Goal: Task Accomplishment & Management: Use online tool/utility

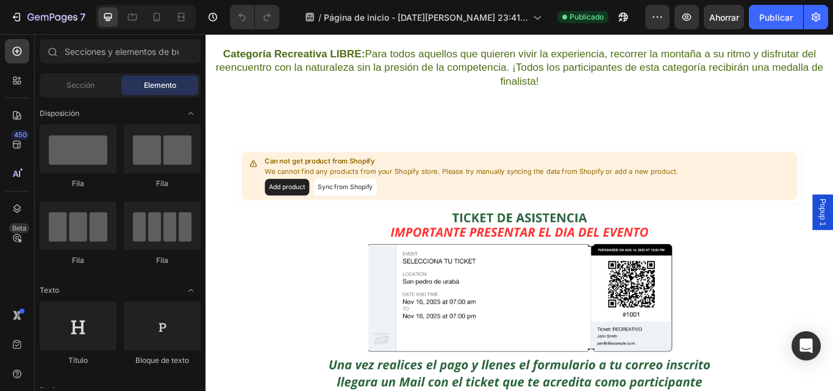
scroll to position [2377, 0]
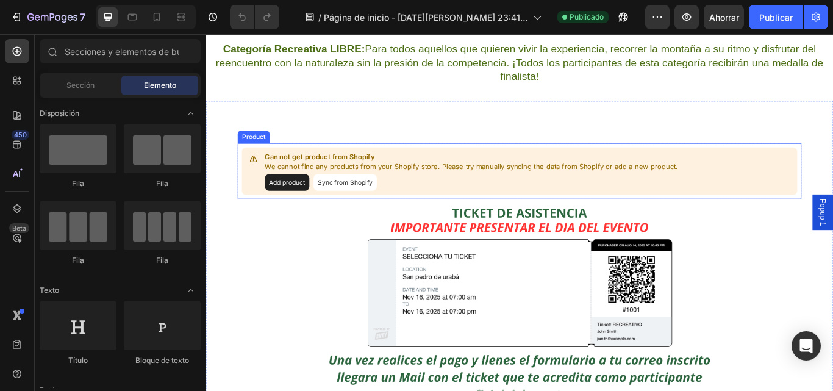
click at [361, 208] on button "Sync from Shopify" at bounding box center [368, 208] width 74 height 20
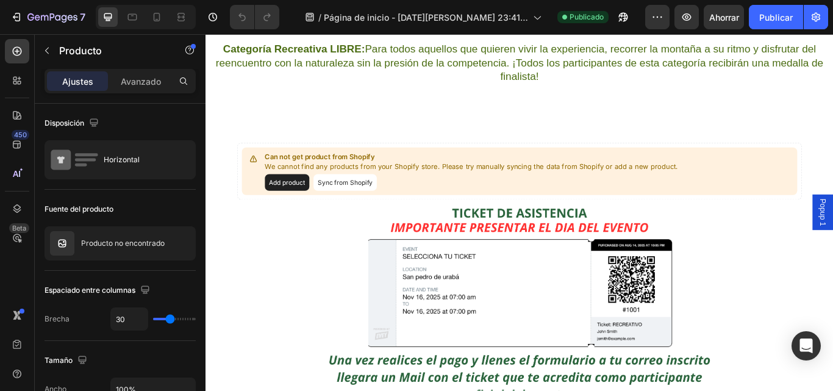
click at [296, 207] on button "Add product" at bounding box center [300, 208] width 52 height 20
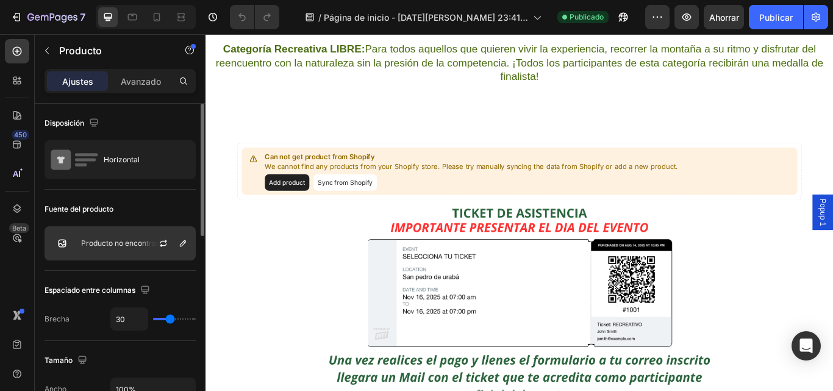
click at [124, 240] on font "Producto no encontrado" at bounding box center [123, 242] width 84 height 9
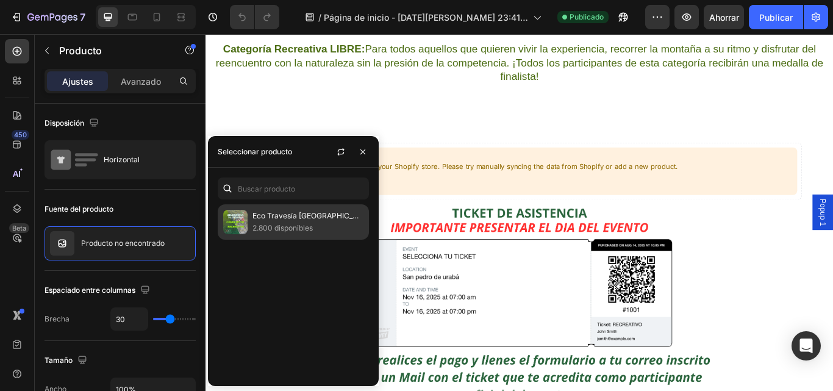
click at [293, 224] on font "2.800 disponibles" at bounding box center [282, 227] width 60 height 9
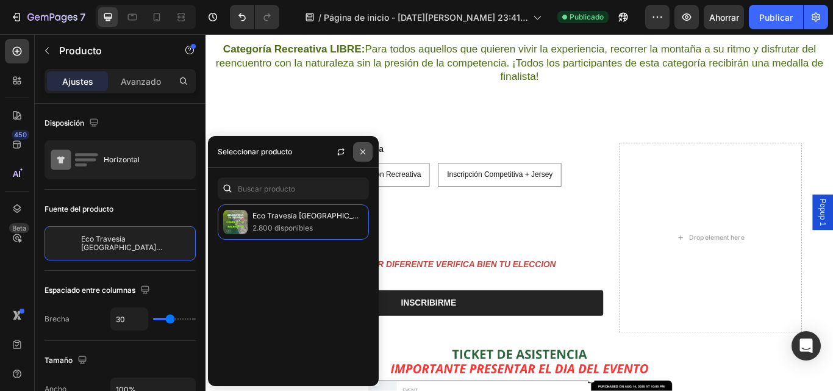
click at [360, 156] on icon "button" at bounding box center [363, 152] width 10 height 10
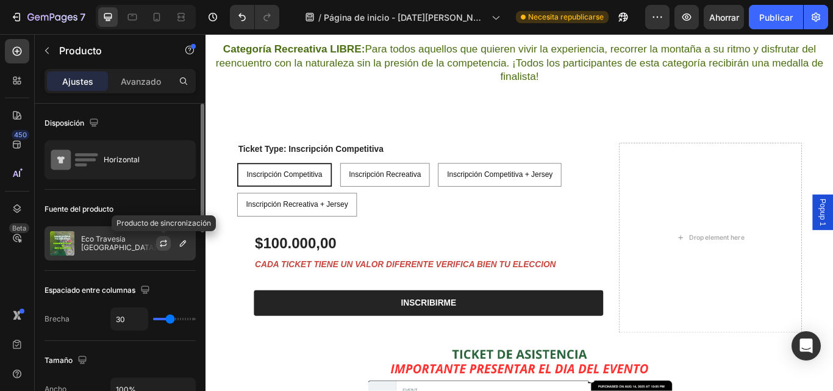
click at [163, 244] on icon "button" at bounding box center [163, 243] width 10 height 10
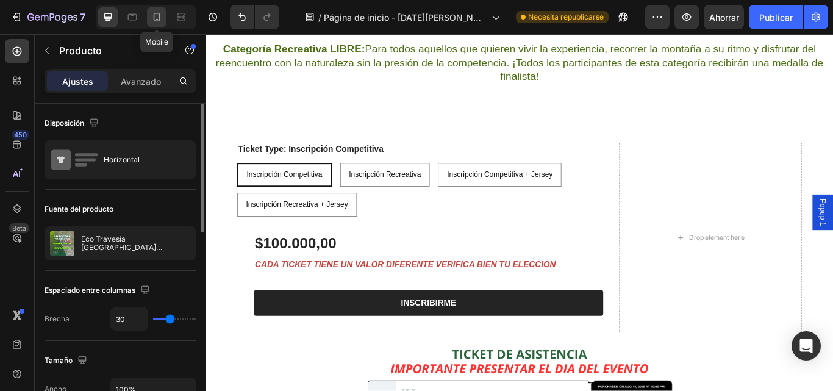
click at [160, 20] on icon at bounding box center [157, 17] width 7 height 9
type input "0"
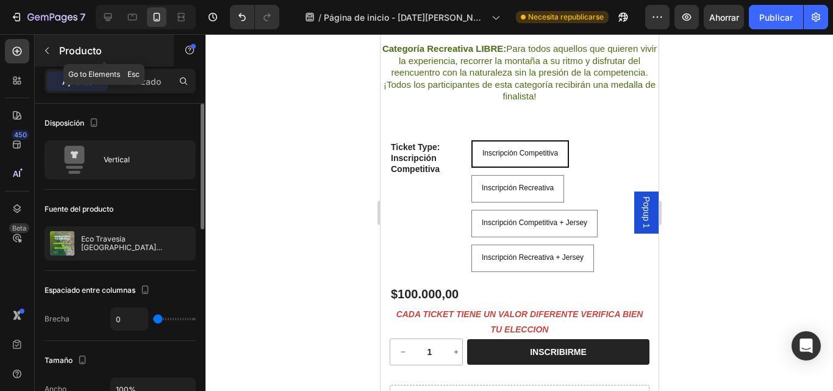
scroll to position [2177, 0]
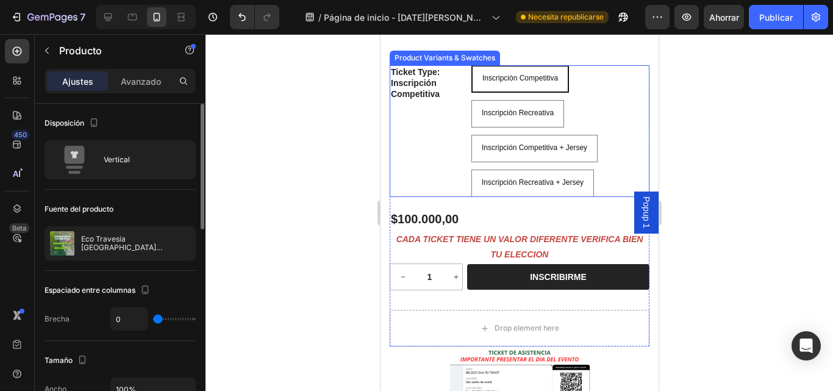
click at [608, 123] on div "Inscripción Competitiva Inscripción Competitiva Inscripción Competitiva Inscrip…" at bounding box center [560, 131] width 178 height 132
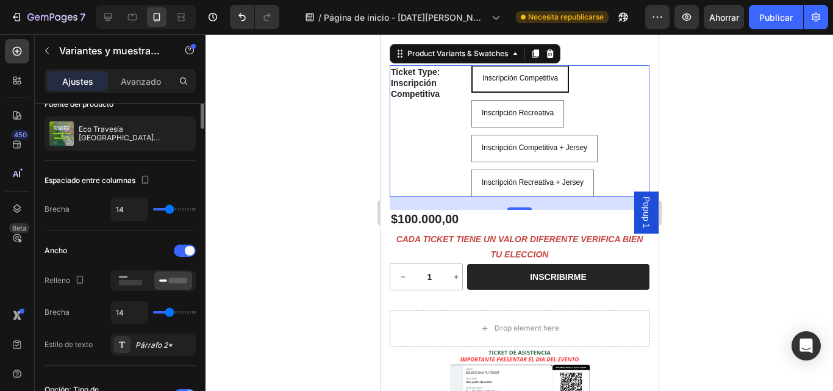
scroll to position [0, 0]
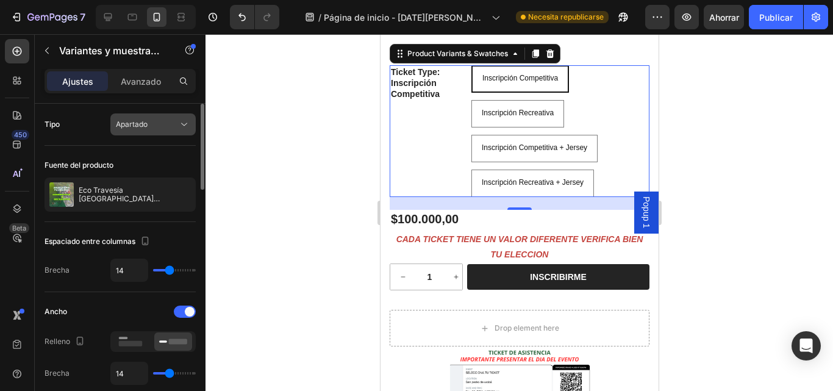
click at [173, 126] on div "Apartado" at bounding box center [147, 124] width 62 height 11
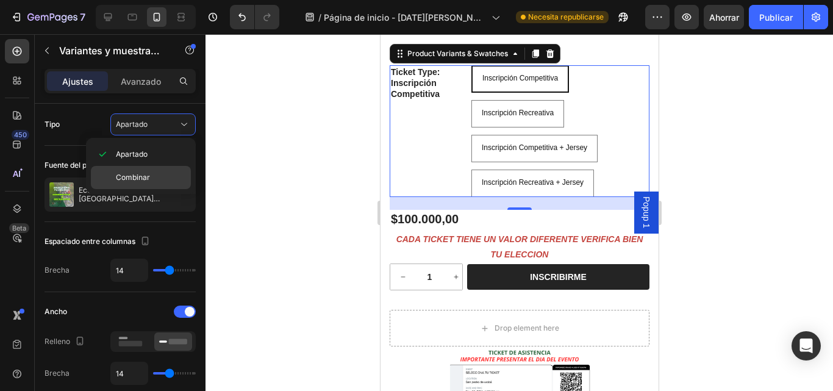
click at [168, 171] on div "Combinar" at bounding box center [141, 177] width 100 height 23
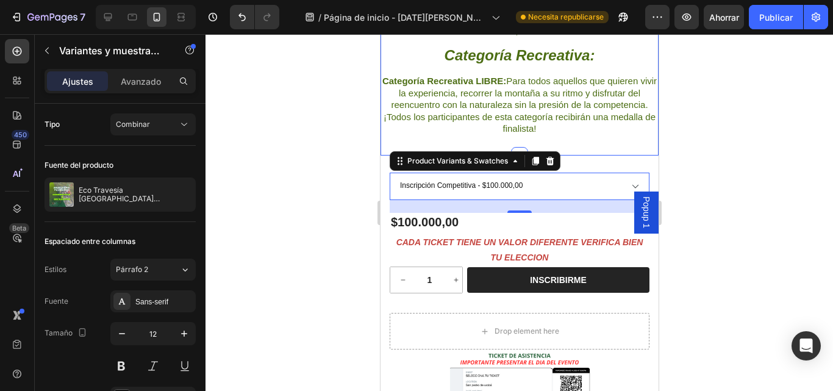
scroll to position [2055, 0]
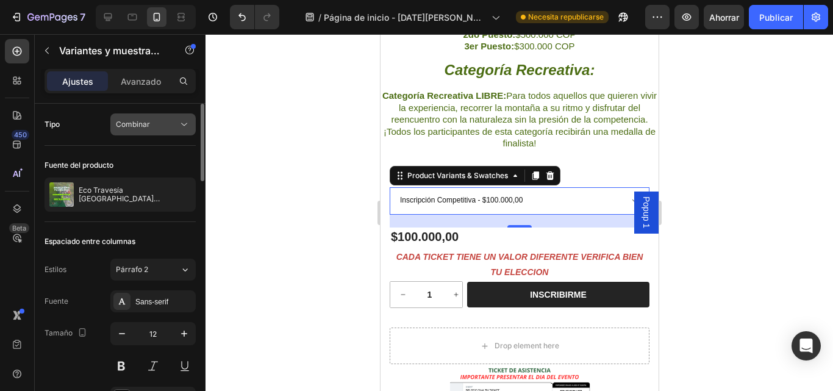
click at [182, 121] on icon at bounding box center [184, 124] width 12 height 12
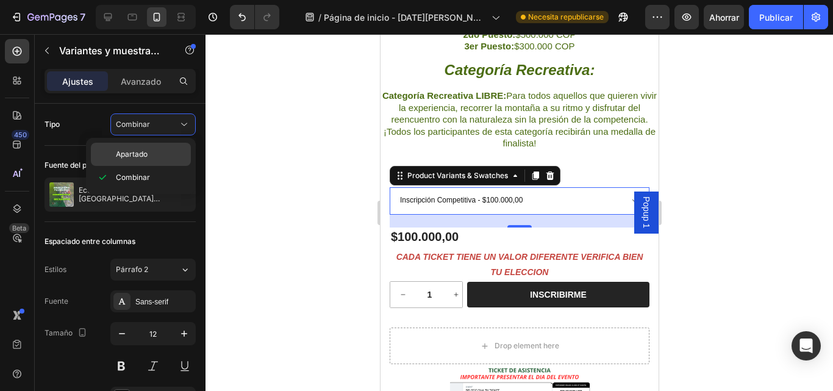
click at [163, 148] on div "Apartado" at bounding box center [141, 154] width 100 height 23
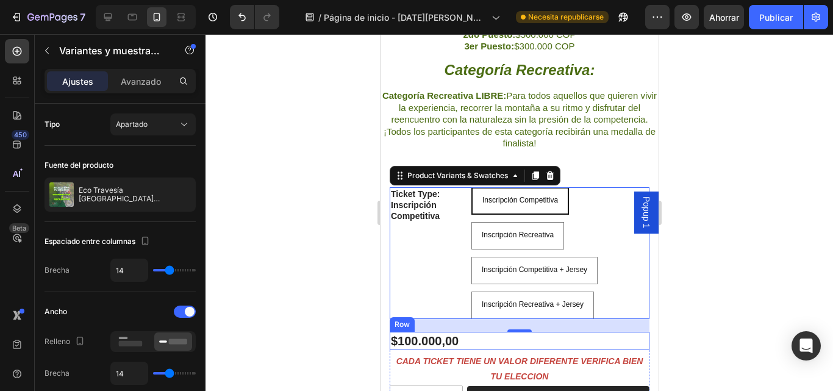
scroll to position [2116, 0]
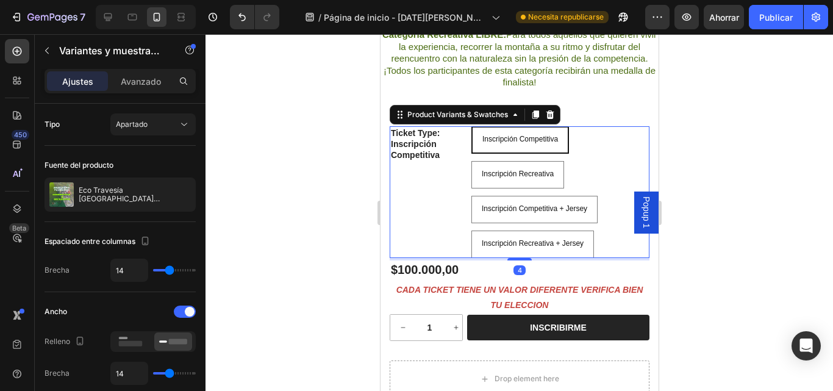
drag, startPoint x: 518, startPoint y: 280, endPoint x: 540, endPoint y: 274, distance: 23.5
click at [524, 260] on div at bounding box center [519, 259] width 24 height 2
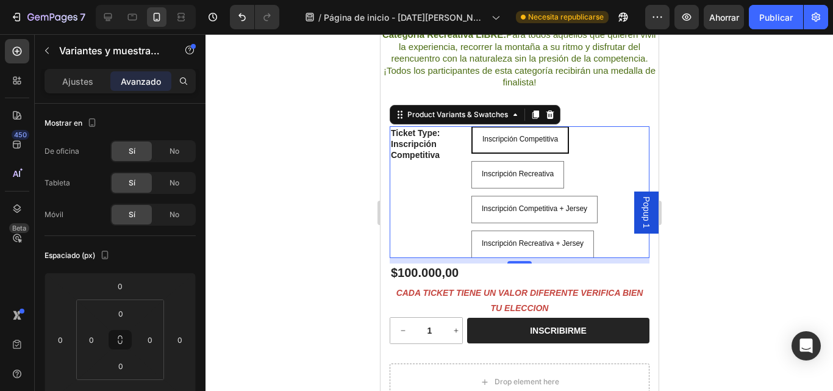
click at [329, 238] on div at bounding box center [518, 212] width 627 height 357
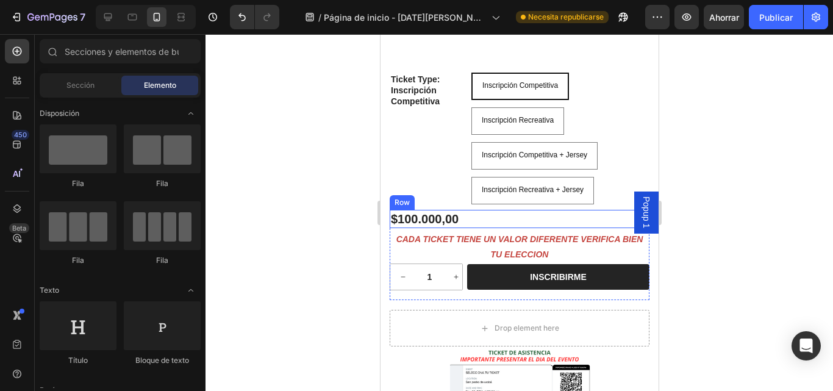
scroll to position [2238, 0]
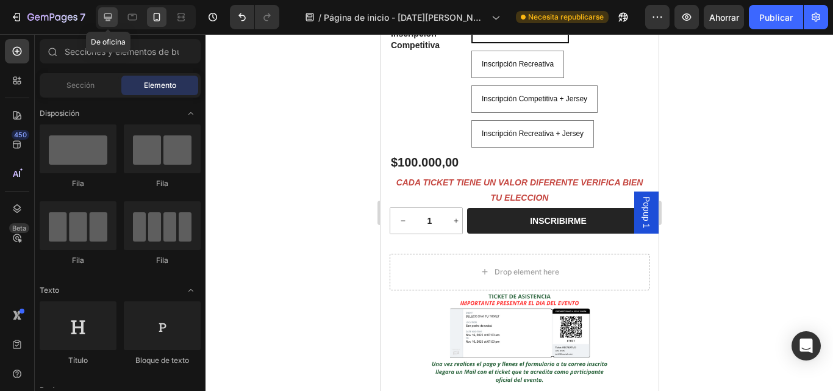
click at [99, 18] on div at bounding box center [108, 17] width 20 height 20
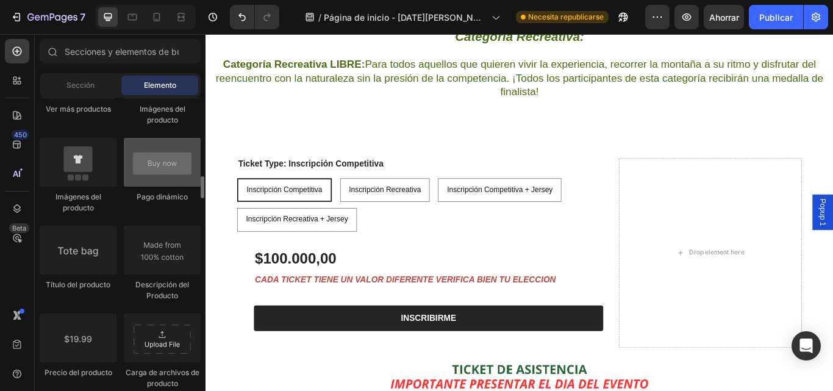
scroll to position [1829, 0]
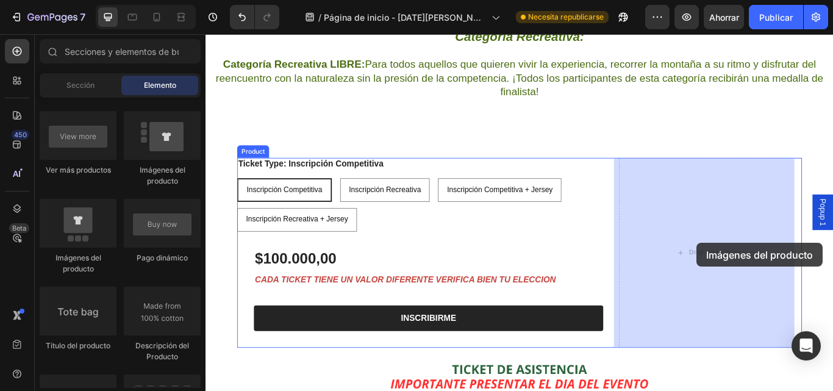
drag, startPoint x: 284, startPoint y: 259, endPoint x: 779, endPoint y: 277, distance: 495.3
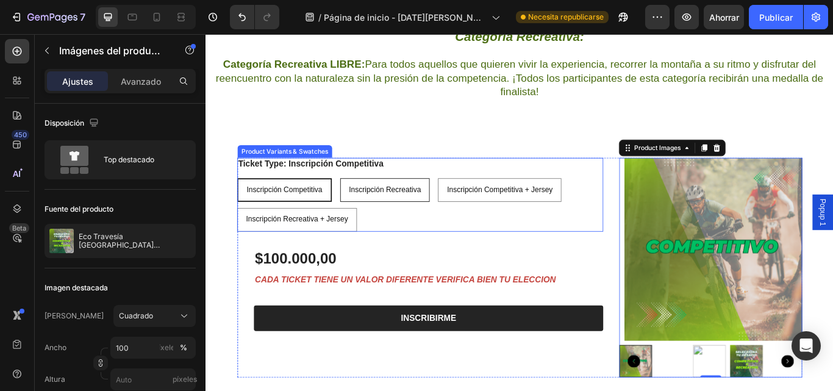
click at [426, 212] on span "Inscripción Recreativa" at bounding box center [414, 215] width 84 height 10
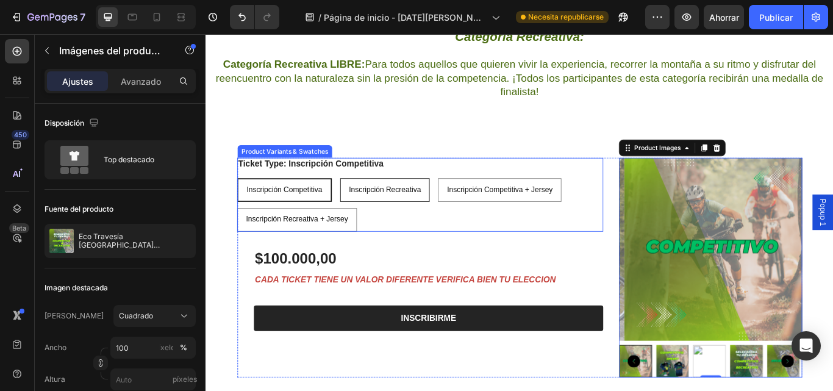
click at [362, 202] on input "Inscripción Recreativa Inscripción Recreativa Inscripción Recreativa" at bounding box center [361, 202] width 1 height 1
radio input "true"
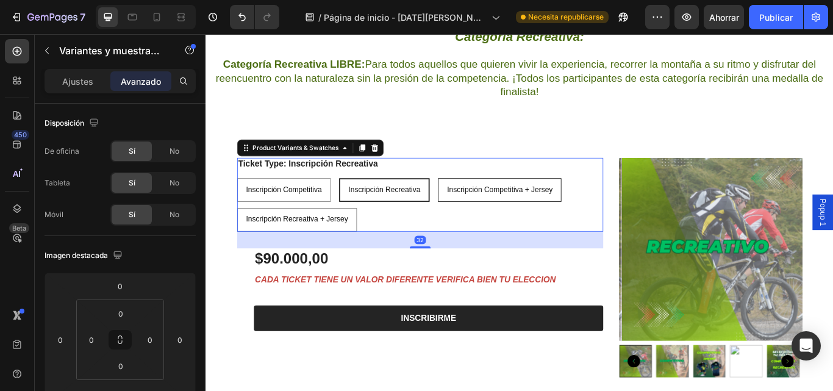
click at [508, 215] on span "Inscripción Competitiva + Jersey" at bounding box center [547, 215] width 123 height 10
click at [476, 202] on input "Inscripción Competitiva + Jersey Inscripción Competitiva + Jersey Inscripción C…" at bounding box center [475, 202] width 1 height 1
radio input "true"
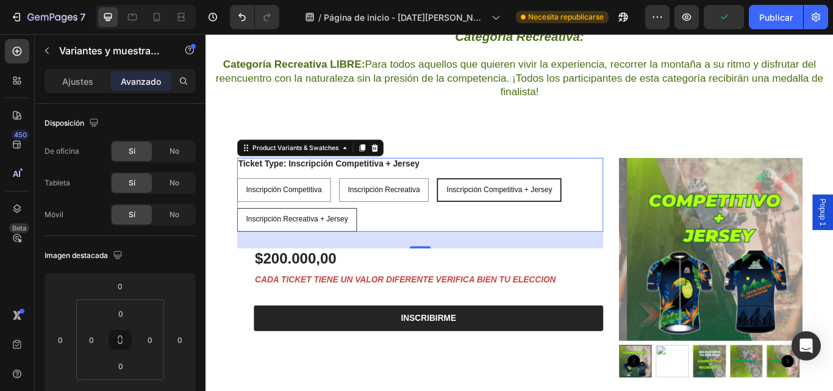
click at [339, 246] on span "Inscripción Recreativa + Jersey" at bounding box center [311, 250] width 119 height 10
click at [242, 237] on input "Inscripción Recreativa + Jersey Inscripción Recreativa + Jersey Inscripción Rec…" at bounding box center [241, 237] width 1 height 1
radio input "true"
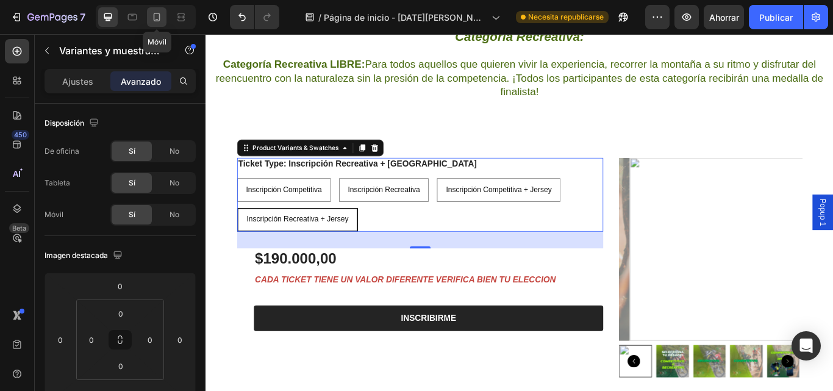
click at [154, 20] on icon at bounding box center [157, 17] width 7 height 9
type input "9"
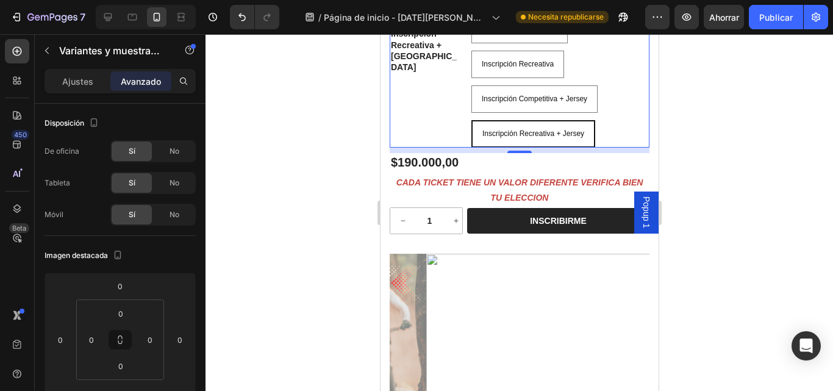
scroll to position [2177, 0]
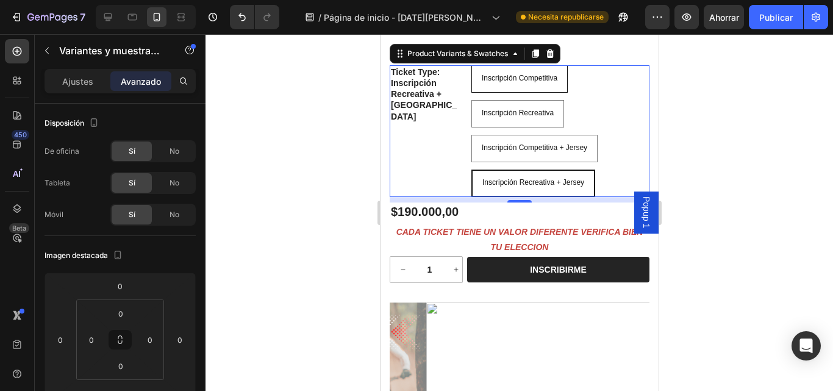
click at [546, 82] on span "Inscripción Competitiva" at bounding box center [519, 78] width 76 height 9
click at [471, 65] on input "Inscripción Competitiva Inscripción Competitiva Inscripción Competitiva" at bounding box center [470, 65] width 1 height 1
radio input "true"
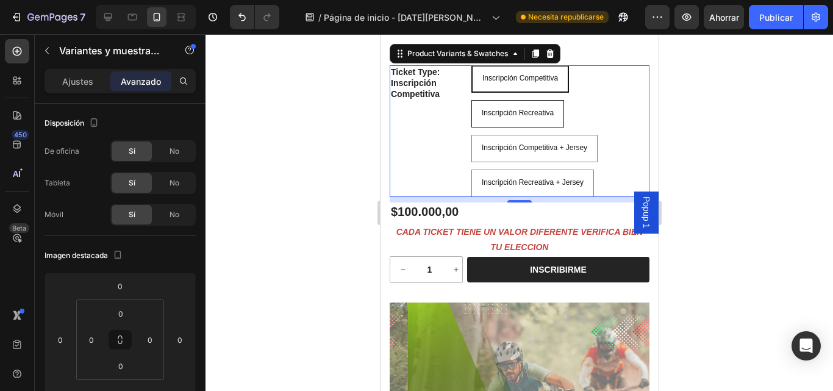
click at [531, 117] on span "Inscripción Recreativa" at bounding box center [517, 113] width 72 height 9
click at [471, 100] on input "Inscripción Recreativa Inscripción Recreativa Inscripción Recreativa" at bounding box center [470, 99] width 1 height 1
radio input "true"
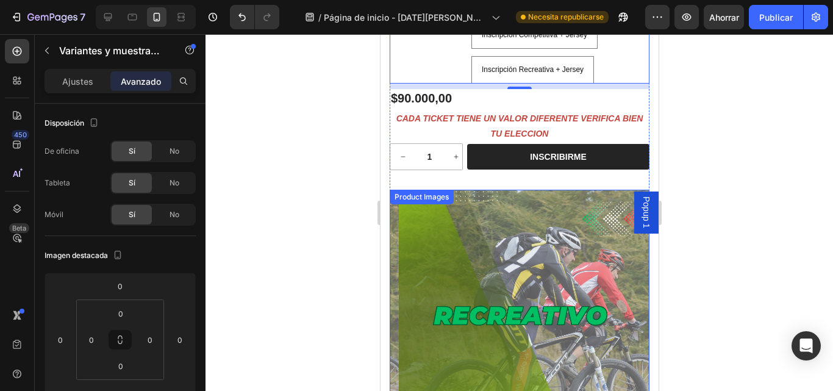
scroll to position [2299, 0]
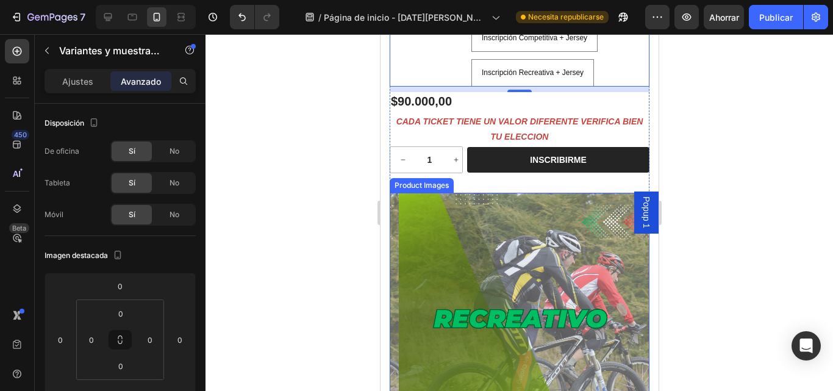
click at [461, 218] on img at bounding box center [528, 323] width 260 height 260
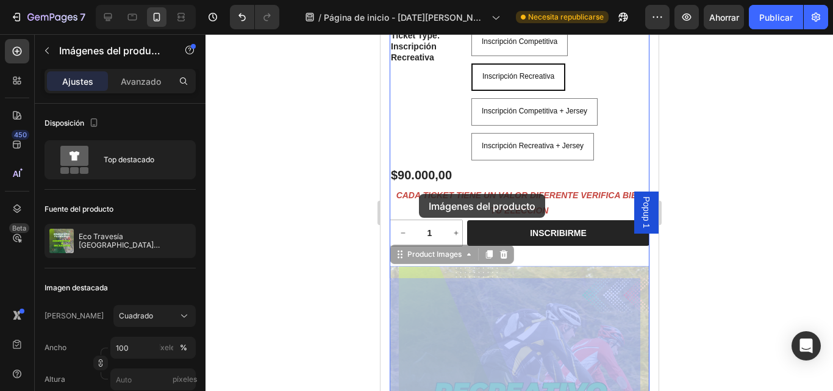
scroll to position [2084, 0]
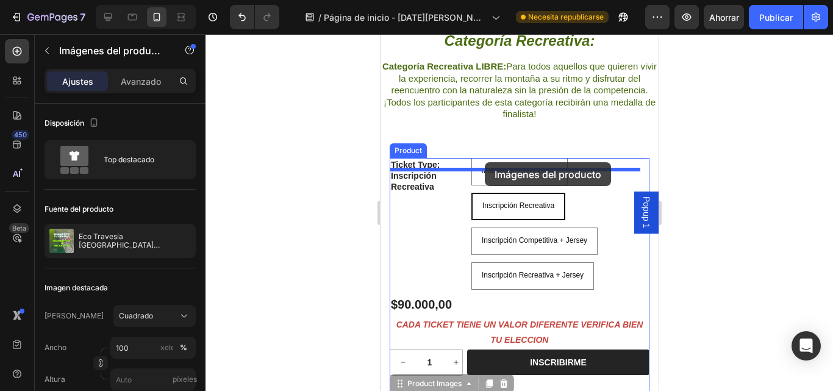
click at [484, 162] on div at bounding box center [519, 73] width 278 height 4247
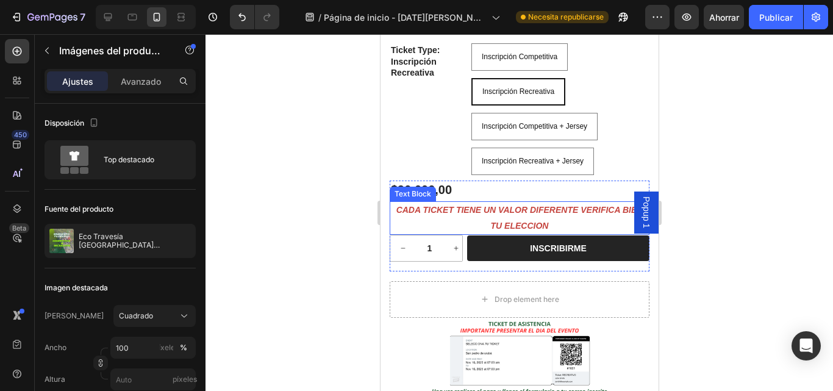
scroll to position [2572, 0]
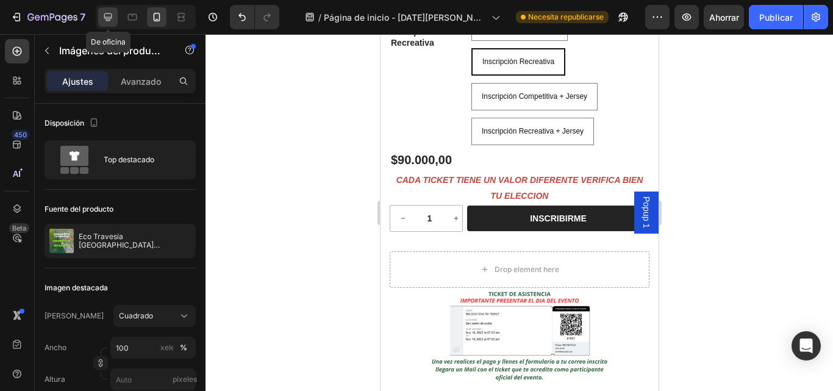
click at [106, 20] on icon at bounding box center [108, 17] width 12 height 12
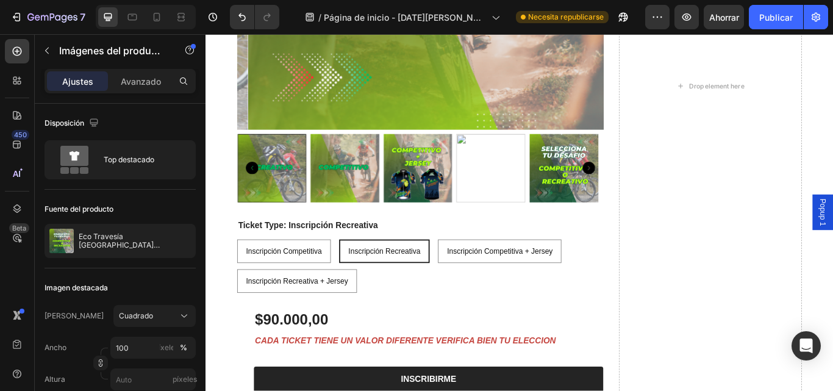
scroll to position [2816, 0]
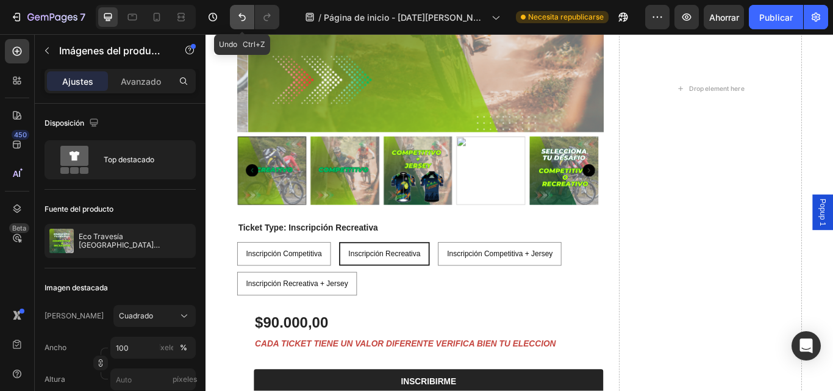
click at [243, 23] on icon "Deshacer/Rehacer" at bounding box center [242, 17] width 12 height 12
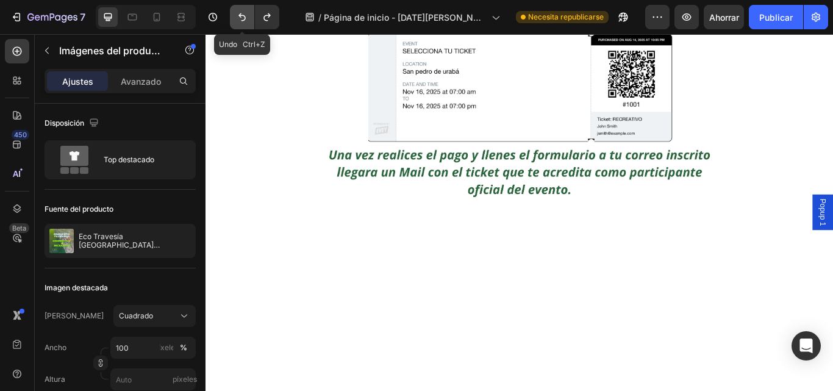
scroll to position [2292, 0]
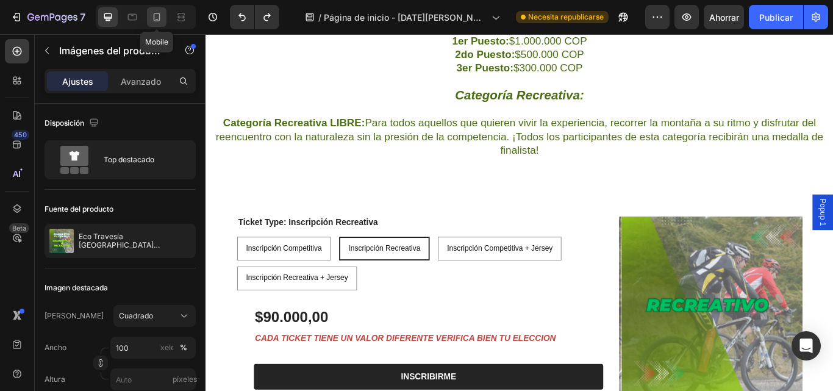
click at [161, 17] on icon at bounding box center [157, 17] width 12 height 12
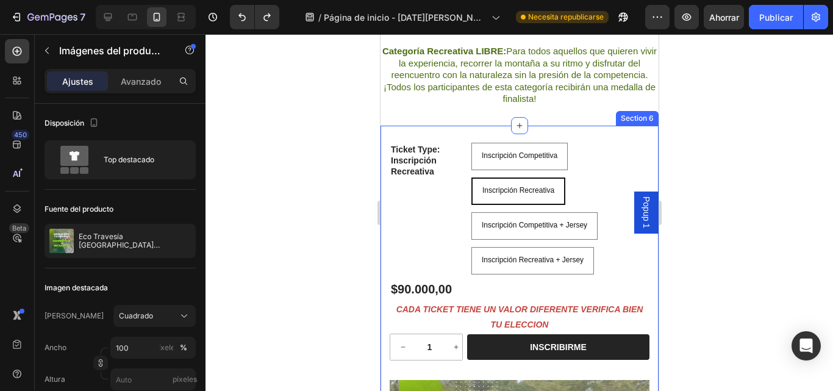
scroll to position [2110, 0]
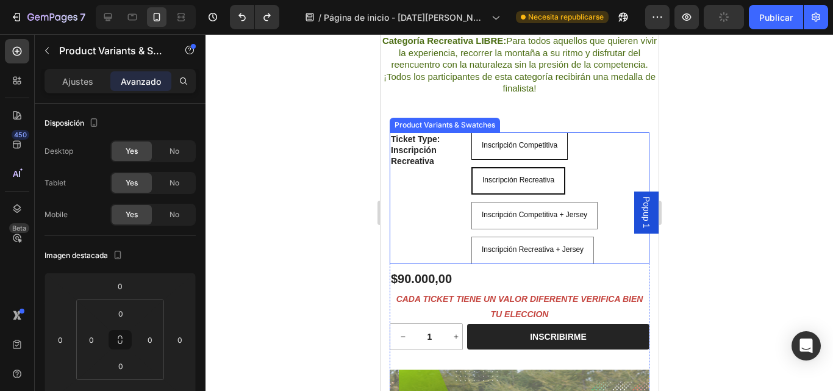
click at [534, 149] on span "Inscripción Competitiva" at bounding box center [519, 145] width 76 height 9
click at [471, 132] on input "Inscripción Competitiva Inscripción Competitiva Inscripción Competitiva" at bounding box center [470, 132] width 1 height 1
radio input "true"
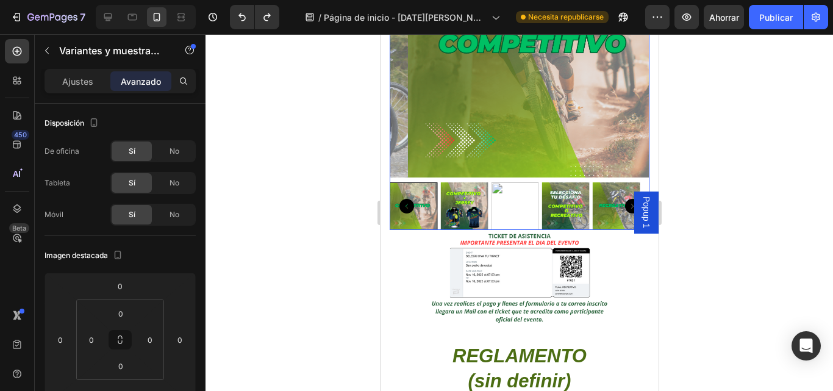
scroll to position [2537, 0]
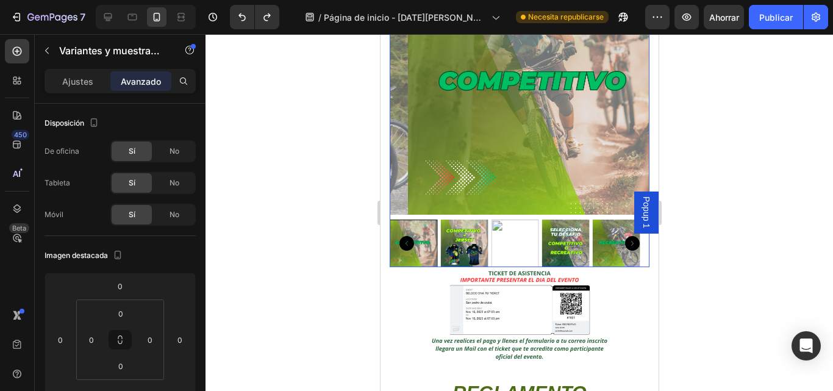
click at [452, 231] on img at bounding box center [464, 243] width 48 height 48
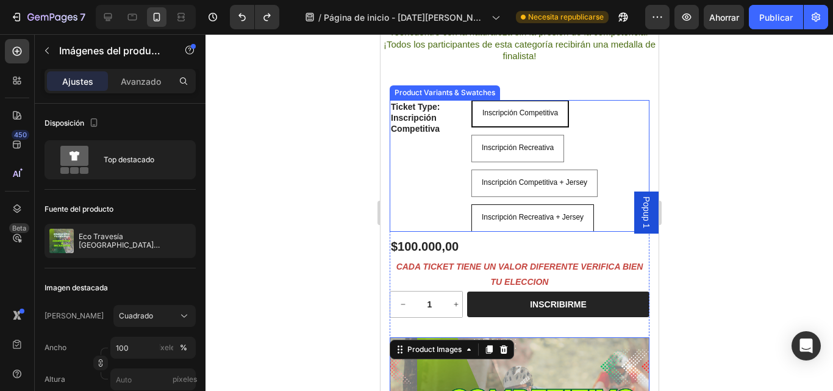
scroll to position [2171, 0]
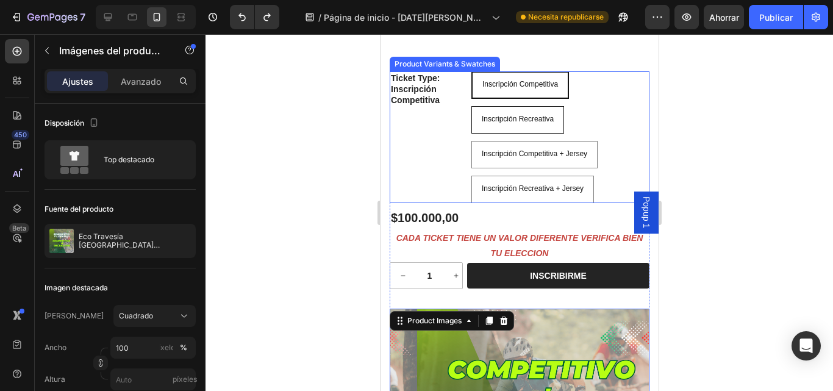
click at [526, 123] on span "Inscripción Recreativa" at bounding box center [517, 119] width 72 height 9
click at [471, 106] on input "Inscripción Recreativa Inscripción Recreativa Inscripción Recreativa" at bounding box center [470, 105] width 1 height 1
radio input "true"
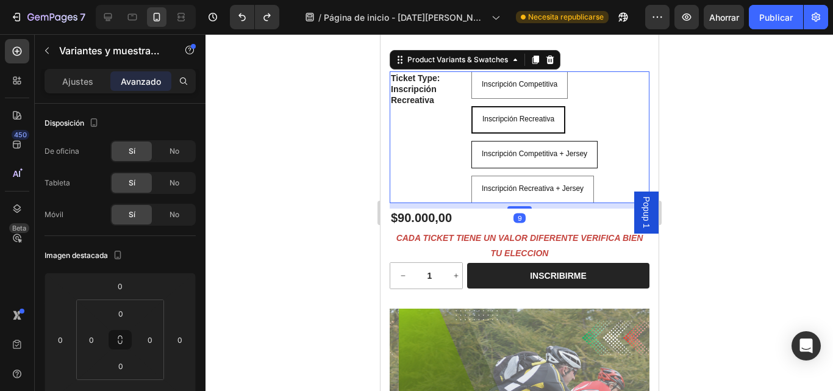
click at [538, 156] on div "Inscripción Competitiva + Jersey" at bounding box center [533, 154] width 125 height 23
click at [471, 141] on input "Inscripción Competitiva + Jersey Inscripción Competitiva + Jersey Inscripción C…" at bounding box center [470, 140] width 1 height 1
radio input "true"
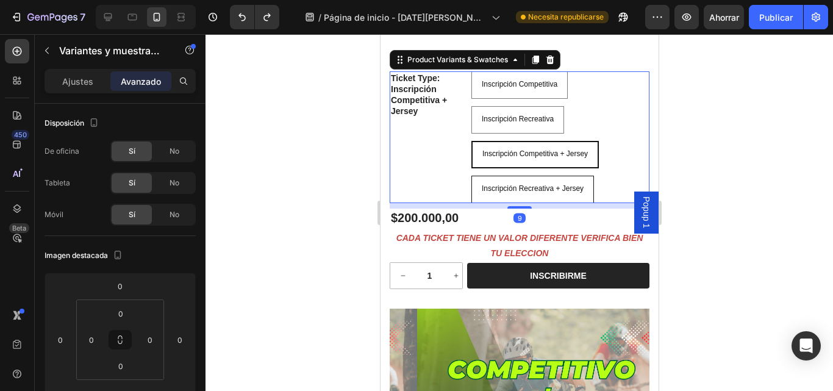
click at [515, 193] on span "Inscripción Recreativa + Jersey" at bounding box center [532, 188] width 102 height 9
click at [471, 176] on input "Inscripción Recreativa + Jersey Inscripción Recreativa + Jersey Inscripción Rec…" at bounding box center [470, 175] width 1 height 1
radio input "true"
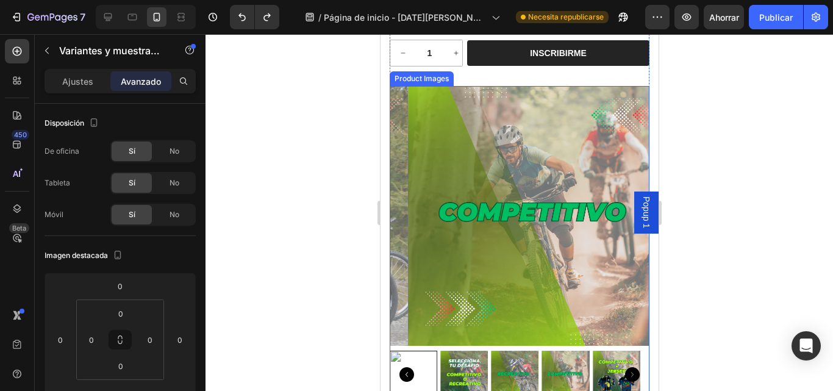
scroll to position [2416, 0]
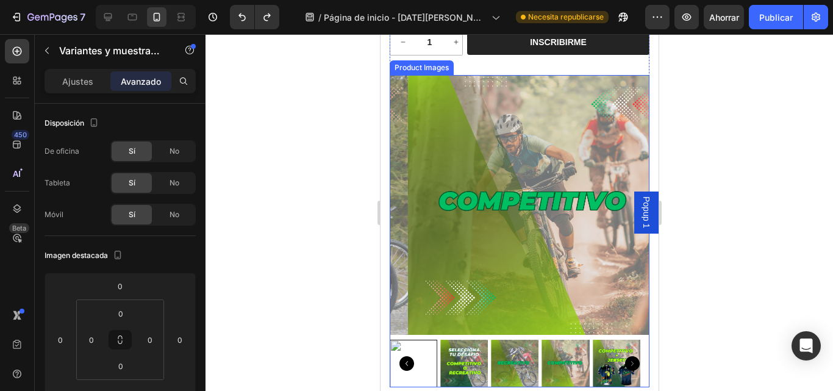
click at [505, 189] on img at bounding box center [537, 205] width 260 height 260
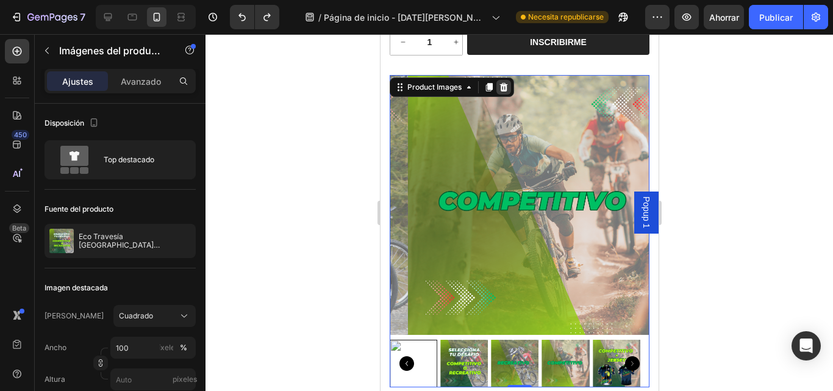
click at [505, 90] on icon at bounding box center [503, 87] width 8 height 9
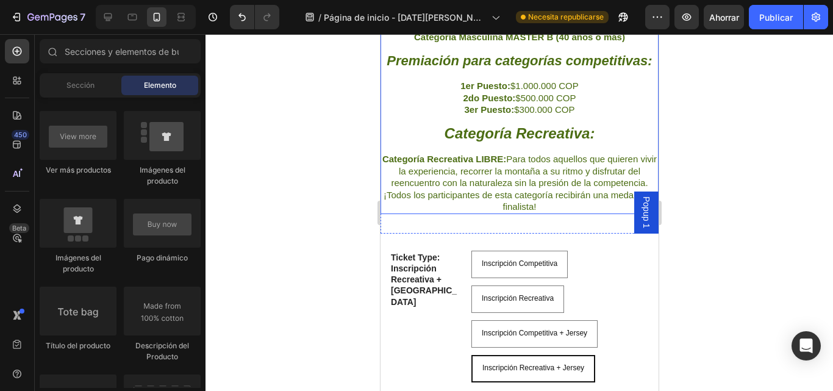
scroll to position [1990, 0]
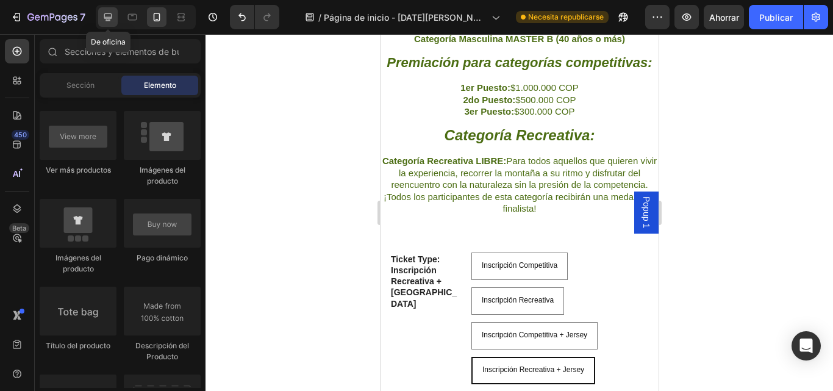
click at [109, 21] on icon at bounding box center [108, 17] width 12 height 12
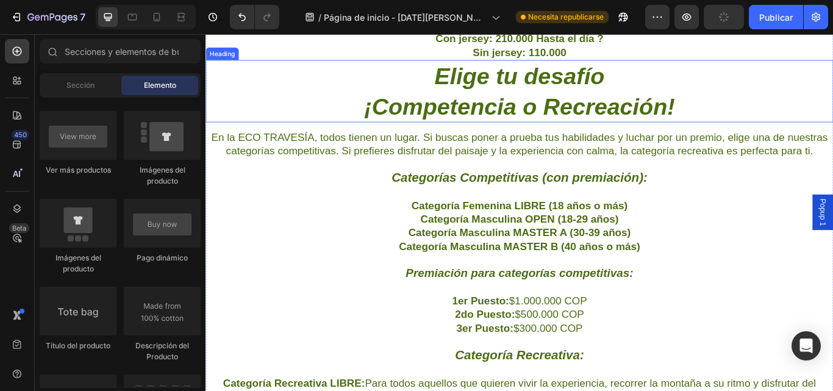
scroll to position [1928, 0]
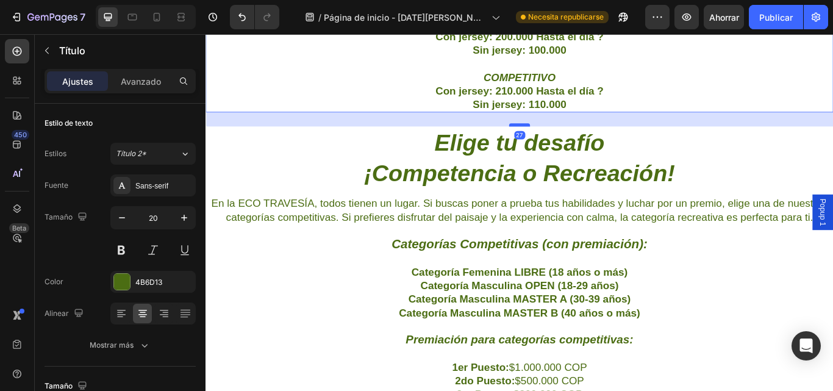
drag, startPoint x: 572, startPoint y: 123, endPoint x: 571, endPoint y: 140, distance: 16.6
click at [571, 140] on div at bounding box center [571, 140] width 24 height 4
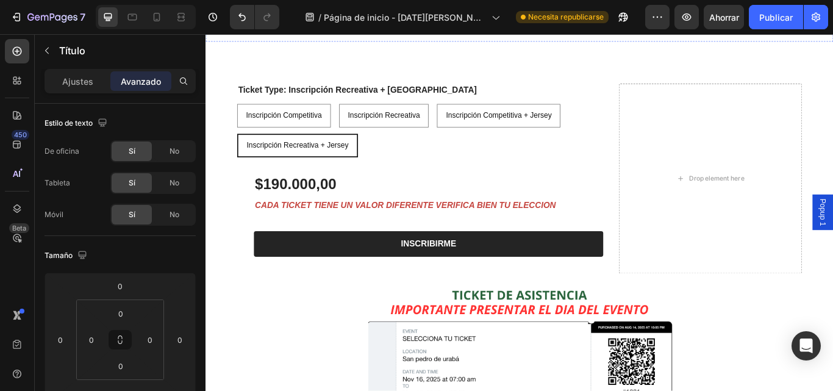
scroll to position [2476, 0]
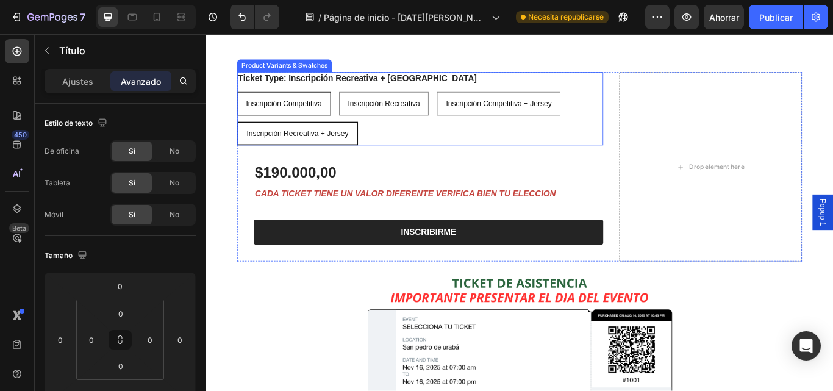
click at [338, 110] on span "Inscripción Competitiva" at bounding box center [296, 115] width 88 height 10
click at [242, 102] on input "Inscripción Competitiva Inscripción Competitiva Inscripción Competitiva" at bounding box center [241, 101] width 1 height 1
radio input "true"
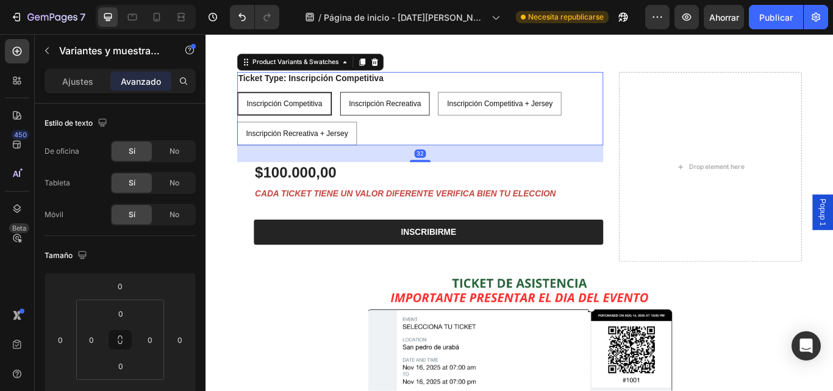
click at [444, 118] on span "Inscripción Recreativa" at bounding box center [414, 115] width 84 height 10
click at [362, 102] on input "Inscripción Recreativa Inscripción Recreativa Inscripción Recreativa" at bounding box center [361, 101] width 1 height 1
radio input "true"
click at [533, 115] on span "Inscripción Competitiva + Jersey" at bounding box center [547, 115] width 123 height 10
click at [476, 102] on input "Inscripción Competitiva + Jersey Inscripción Competitiva + Jersey Inscripción C…" at bounding box center [475, 101] width 1 height 1
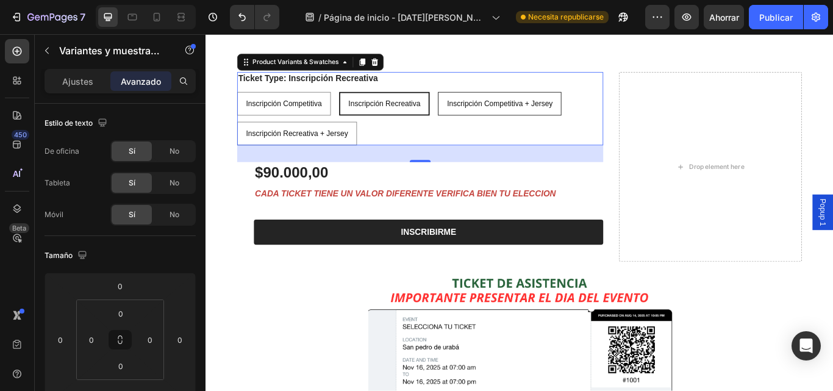
radio input "true"
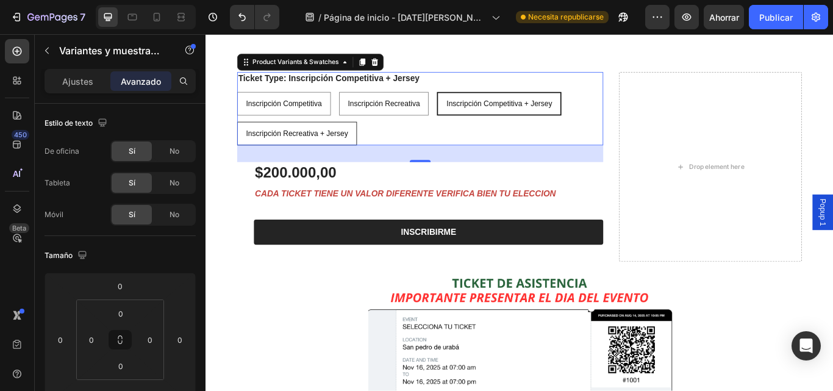
click at [355, 146] on span "Inscripción Recreativa + Jersey" at bounding box center [311, 150] width 119 height 10
click at [242, 137] on input "Inscripción Recreativa + Jersey Inscripción Recreativa + Jersey Inscripción Rec…" at bounding box center [241, 136] width 1 height 1
radio input "true"
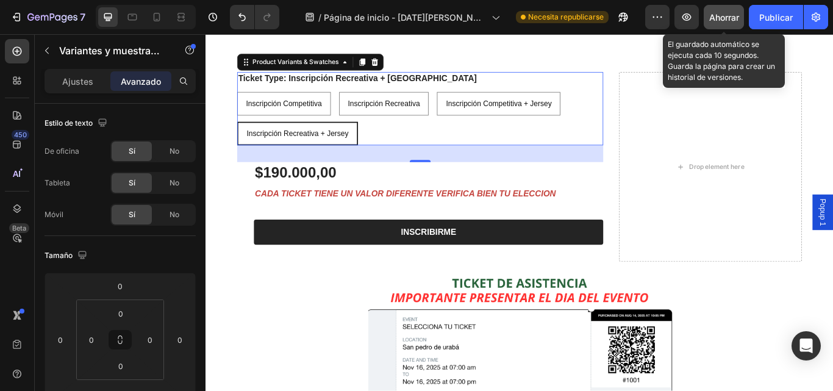
click at [727, 22] on font "Ahorrar" at bounding box center [724, 17] width 30 height 10
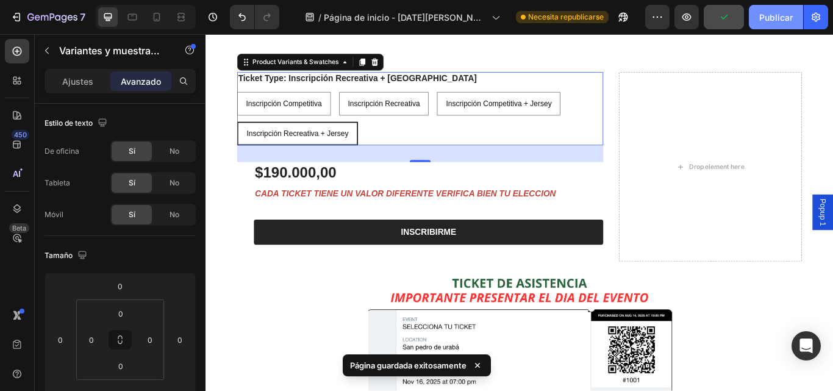
click at [768, 23] on font "Publicar" at bounding box center [776, 17] width 34 height 13
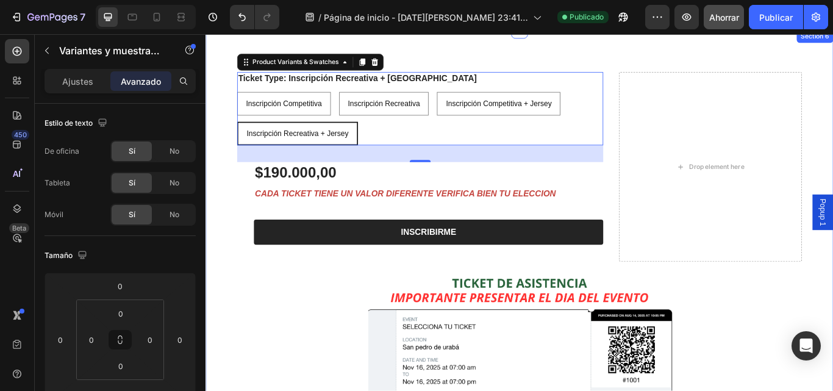
click at [735, 52] on div "Ticket Type: Inscripción Recreativa + Jersey Inscripción Competitiva Inscripció…" at bounding box center [571, 306] width 732 height 552
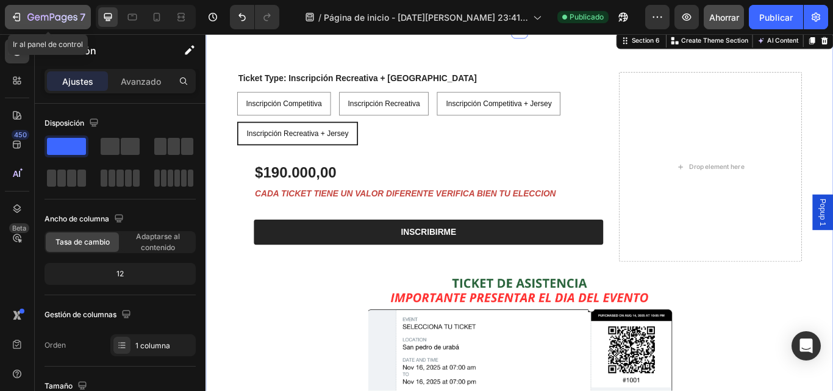
click at [20, 12] on icon "button" at bounding box center [16, 17] width 12 height 12
